Goal: Information Seeking & Learning: Understand process/instructions

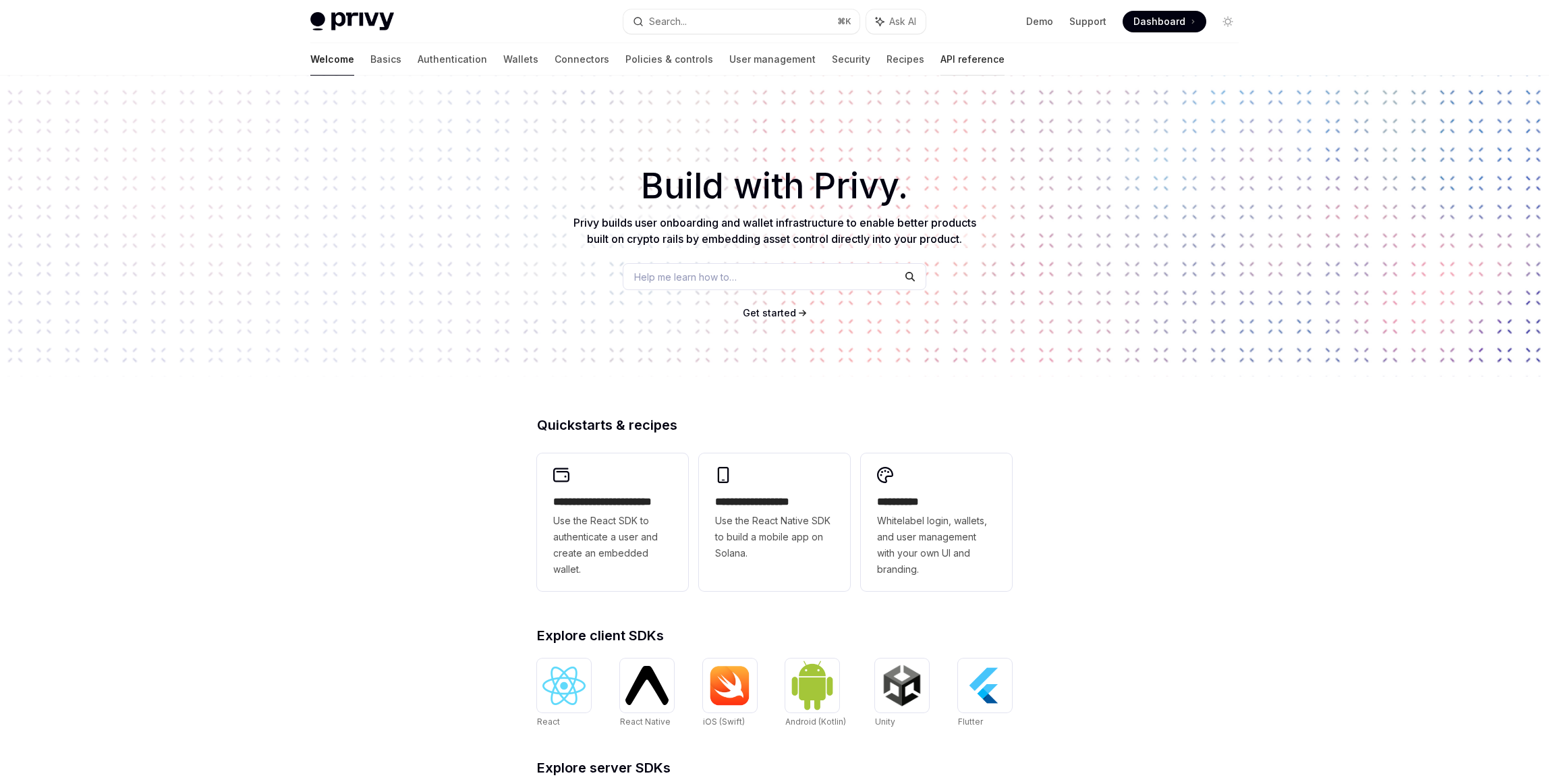
click at [941, 60] on link "API reference" at bounding box center [972, 60] width 64 height 32
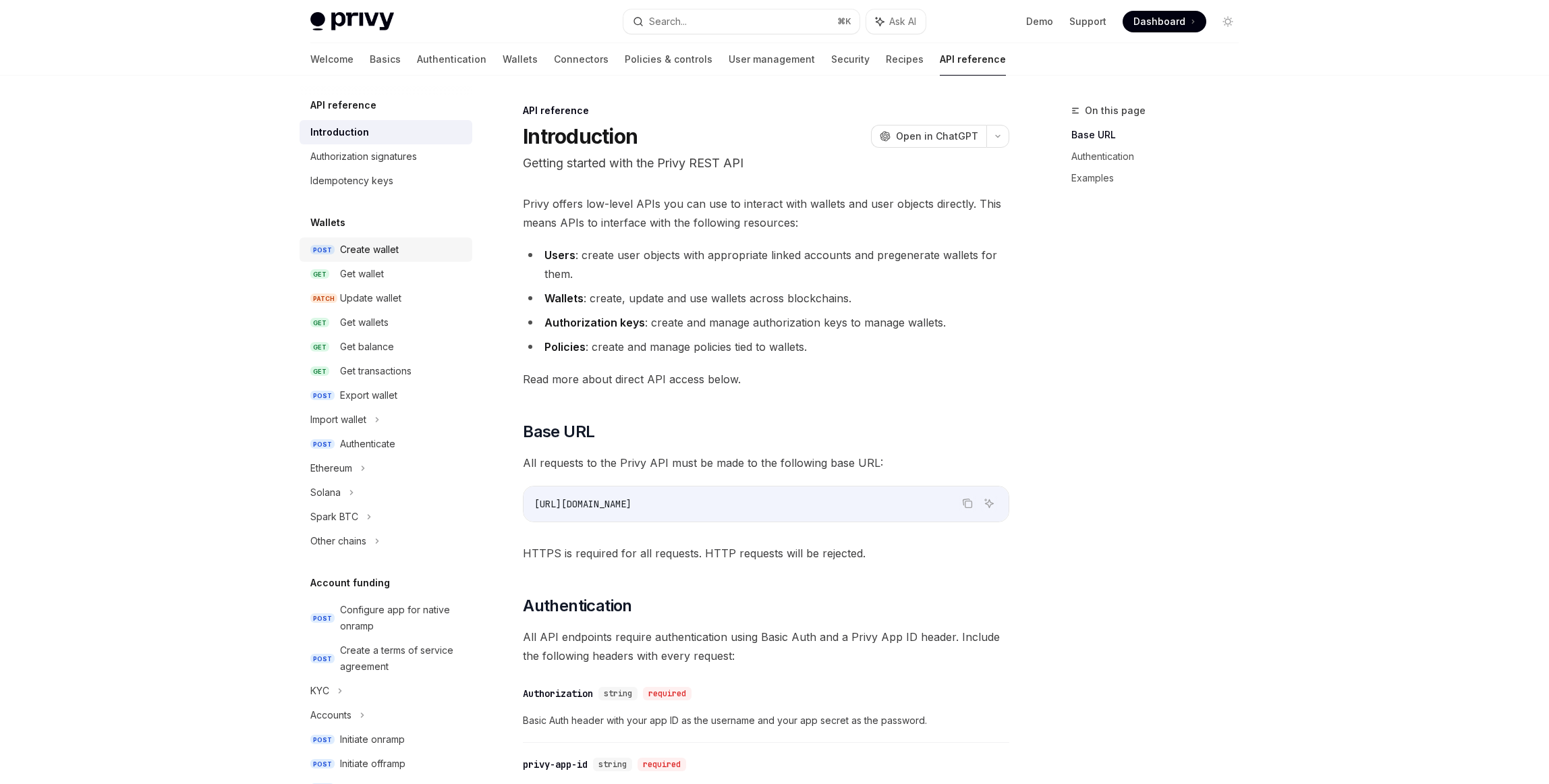
click at [377, 248] on div "Create wallet" at bounding box center [369, 249] width 59 height 16
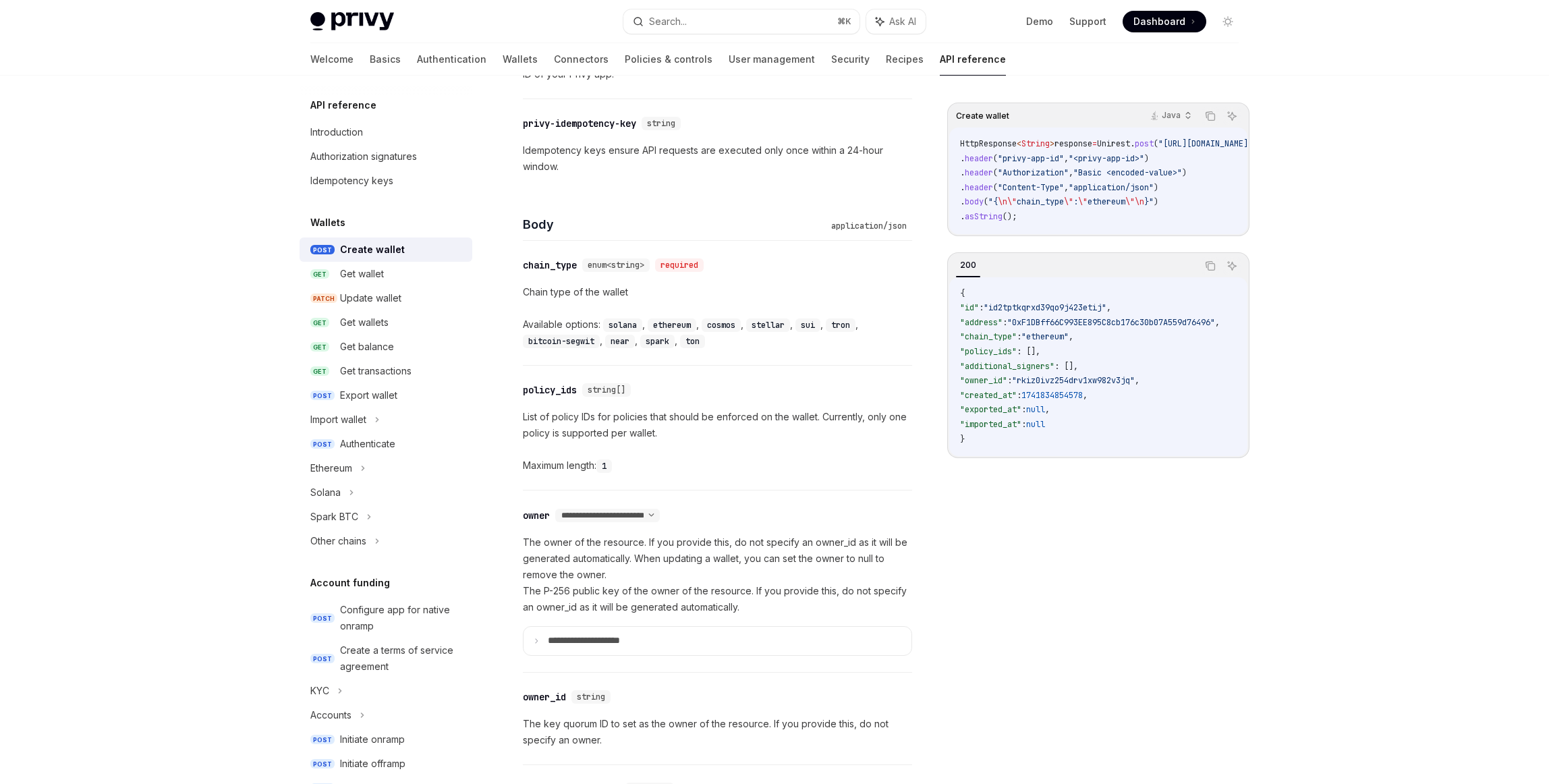
scroll to position [711, 0]
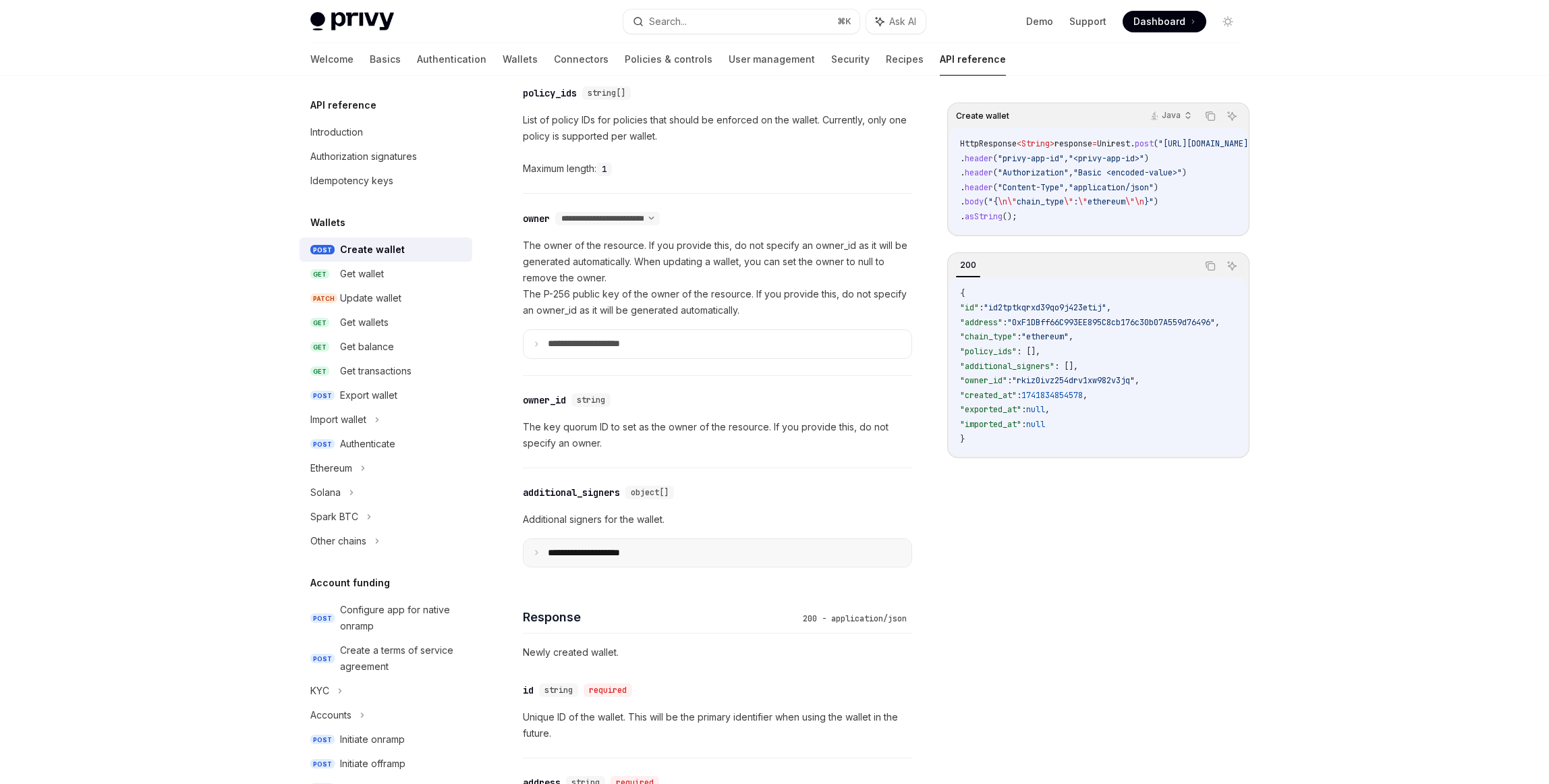
click at [538, 554] on icon at bounding box center [537, 553] width 7 height 7
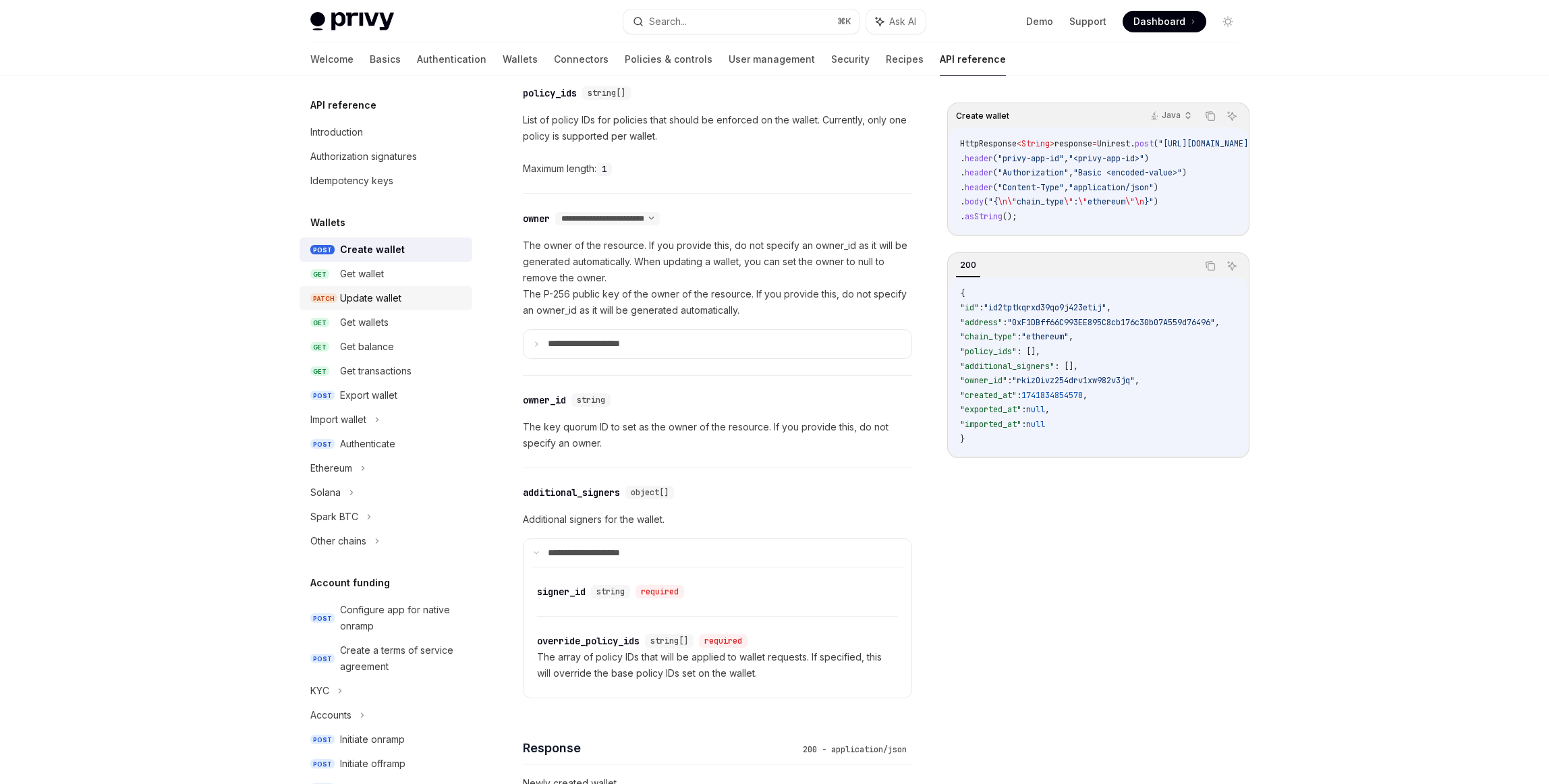
click at [357, 298] on div "Update wallet" at bounding box center [371, 298] width 61 height 16
type textarea "*"
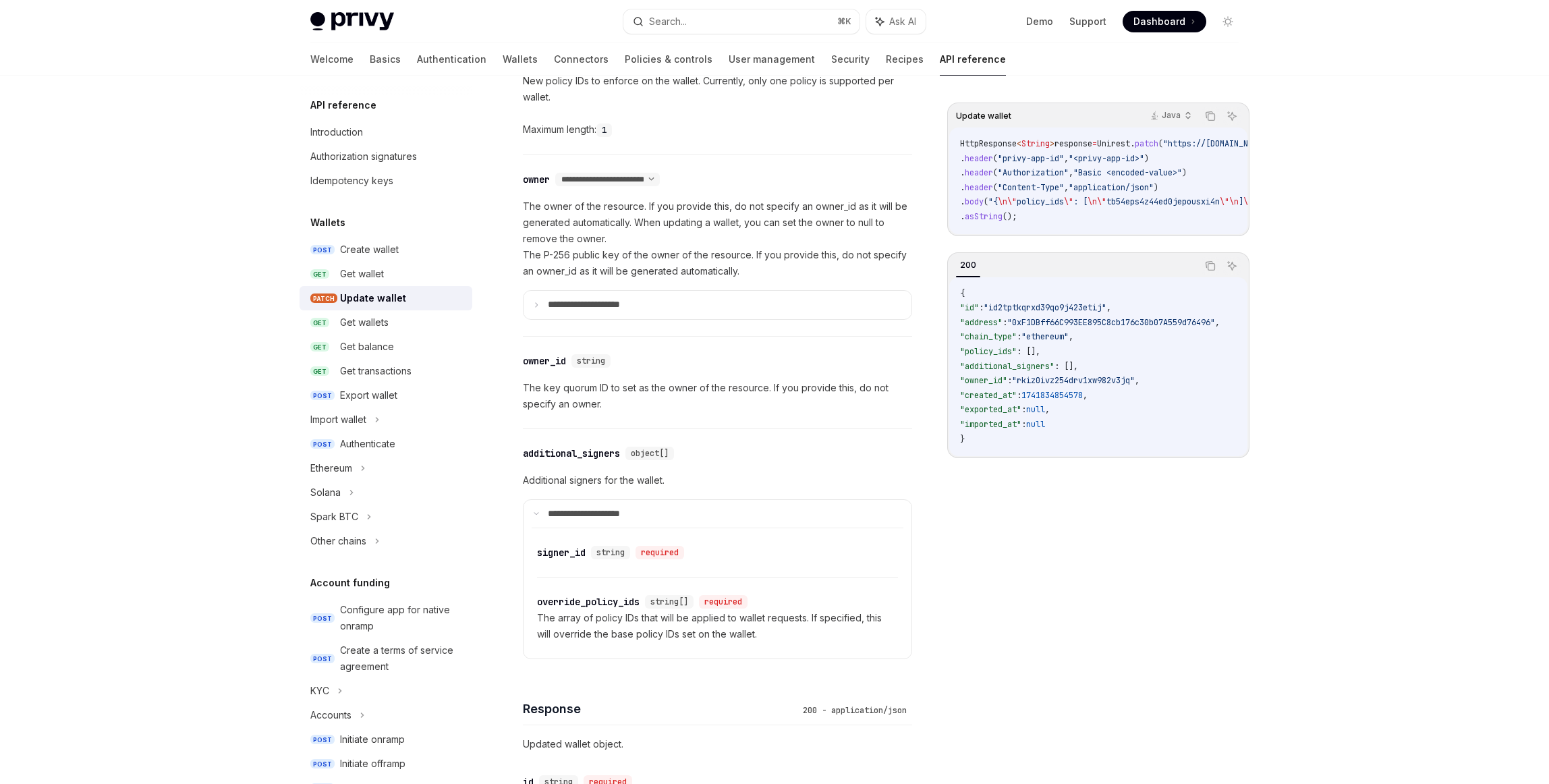
scroll to position [849, 0]
